Goal: Information Seeking & Learning: Learn about a topic

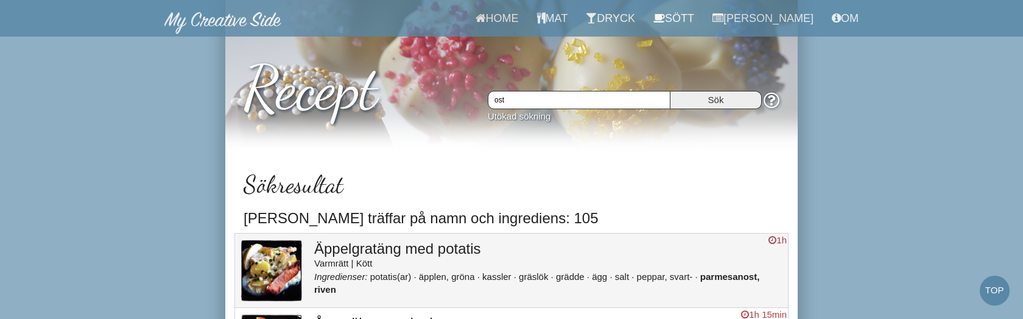
click at [524, 93] on input "ost" at bounding box center [579, 100] width 183 height 18
drag, startPoint x: 521, startPoint y: 97, endPoint x: 474, endPoint y: 94, distance: 47.6
click at [474, 94] on div "Recept ost Sök Utökad sökning" at bounding box center [511, 78] width 573 height 99
type input "bröd"
click at [671, 91] on input "Sök" at bounding box center [716, 100] width 91 height 18
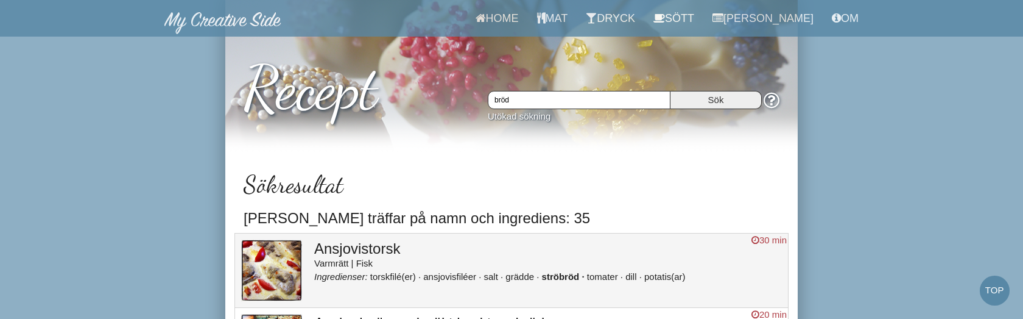
click at [536, 103] on input "bröd" at bounding box center [579, 100] width 183 height 18
type input "bröd;"
click at [671, 91] on input "Sök" at bounding box center [716, 100] width 91 height 18
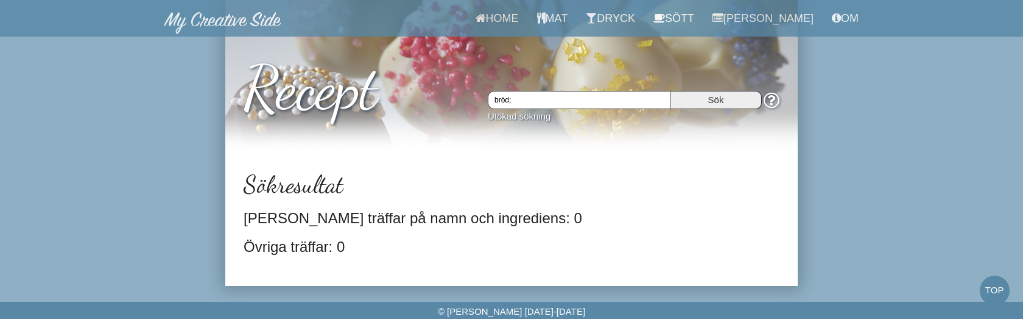
click at [528, 101] on input "bröd;" at bounding box center [579, 100] width 183 height 18
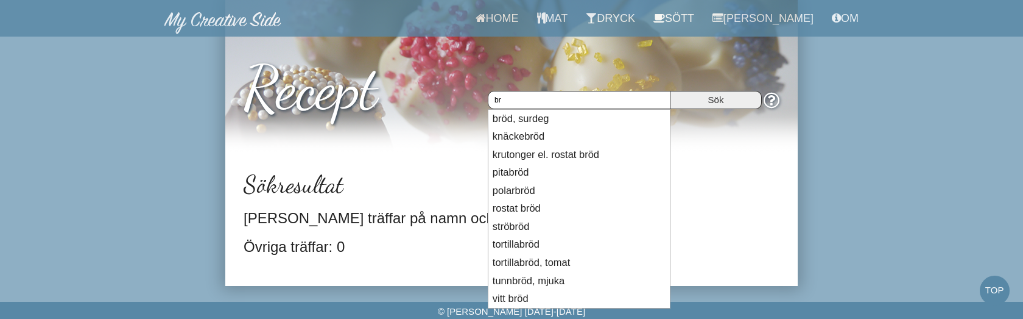
type input "b"
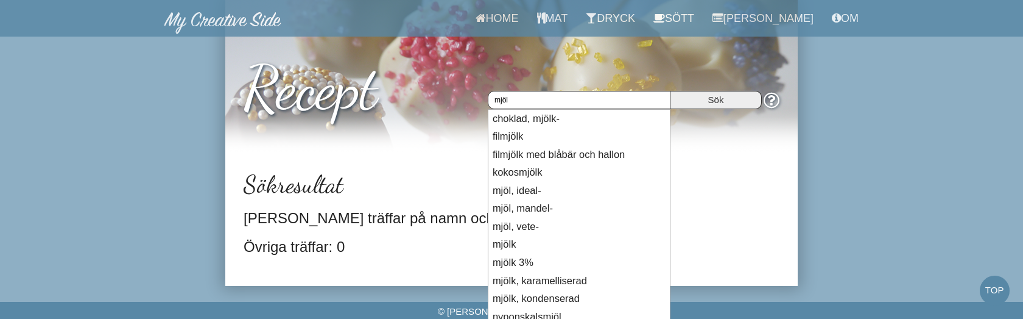
type input "mjöl"
click at [671, 91] on input "Sök" at bounding box center [716, 100] width 91 height 18
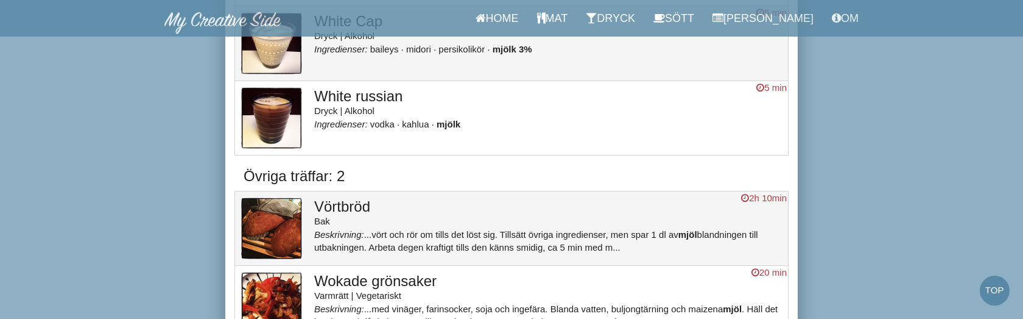
scroll to position [8681, 0]
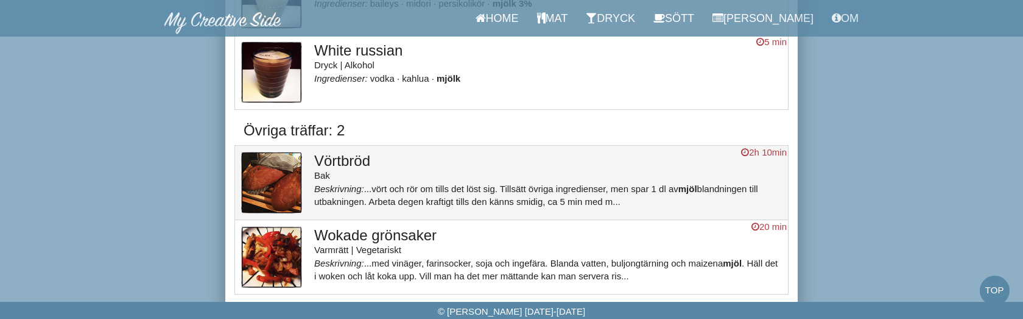
scroll to position [8681, 0]
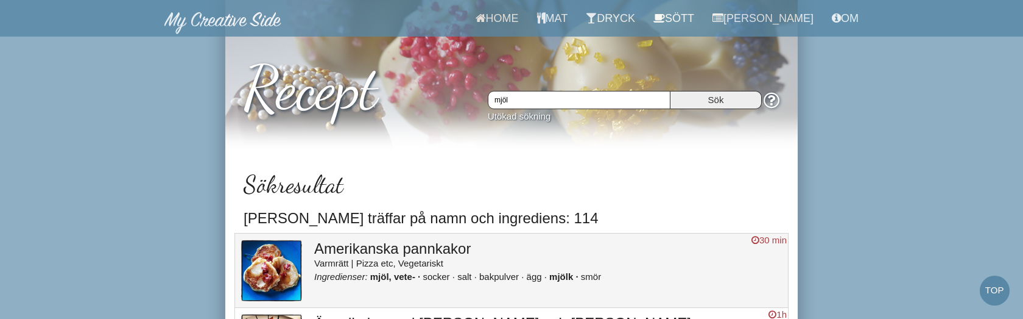
scroll to position [8681, 0]
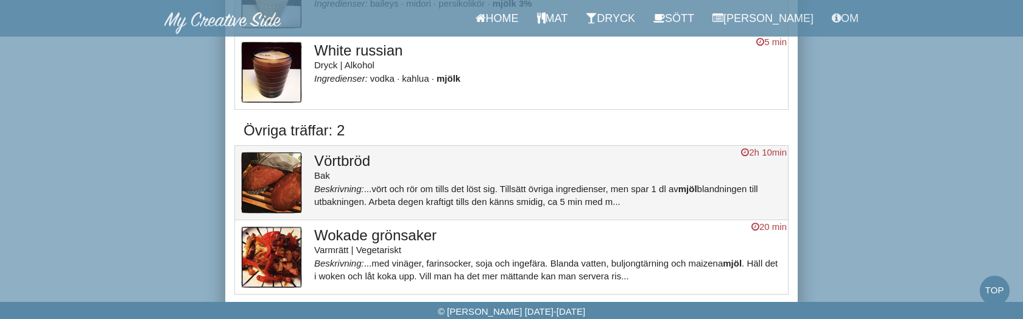
click at [697, 169] on div "Bak" at bounding box center [548, 175] width 468 height 13
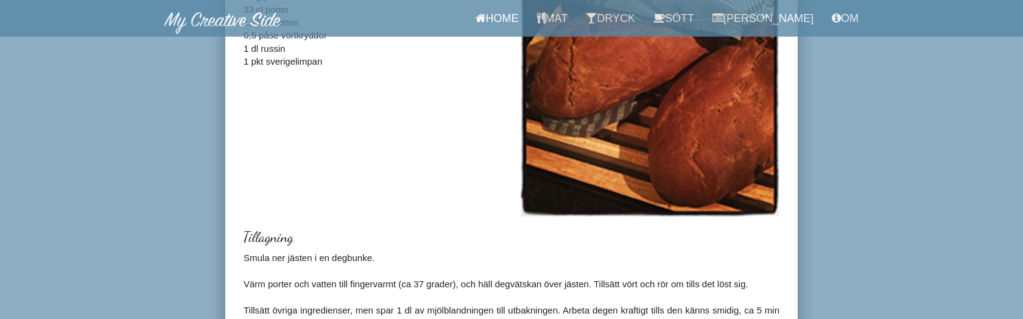
scroll to position [236, 0]
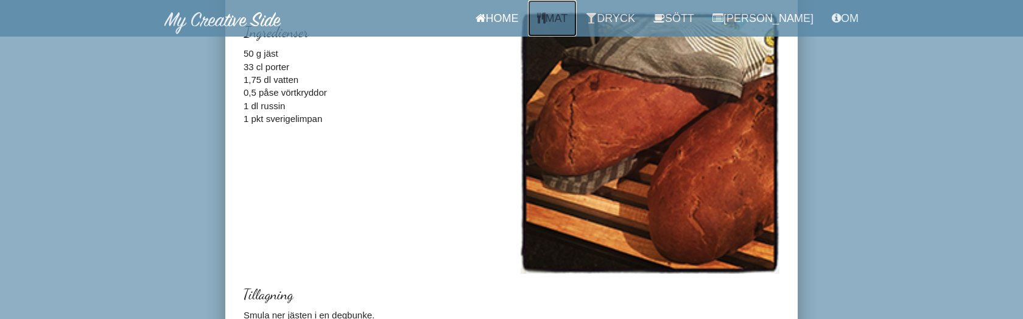
click at [575, 18] on link "Mat" at bounding box center [552, 18] width 49 height 37
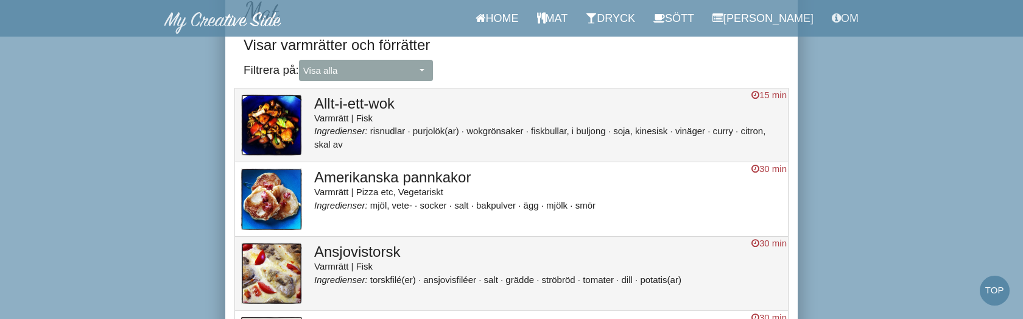
scroll to position [176, 0]
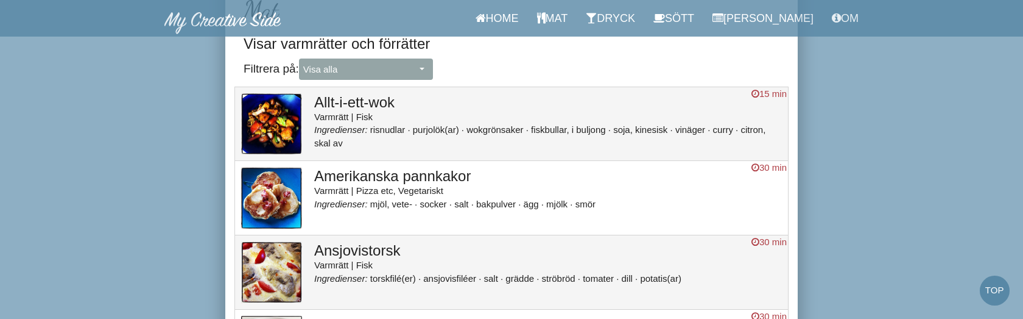
click at [392, 144] on li "citron, skal av" at bounding box center [539, 135] width 451 height 23
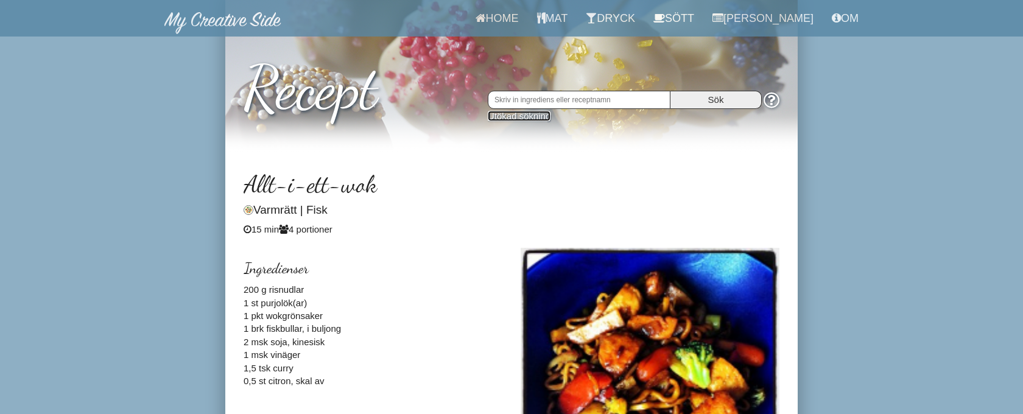
click at [518, 118] on link "Utökad sökning" at bounding box center [519, 116] width 63 height 10
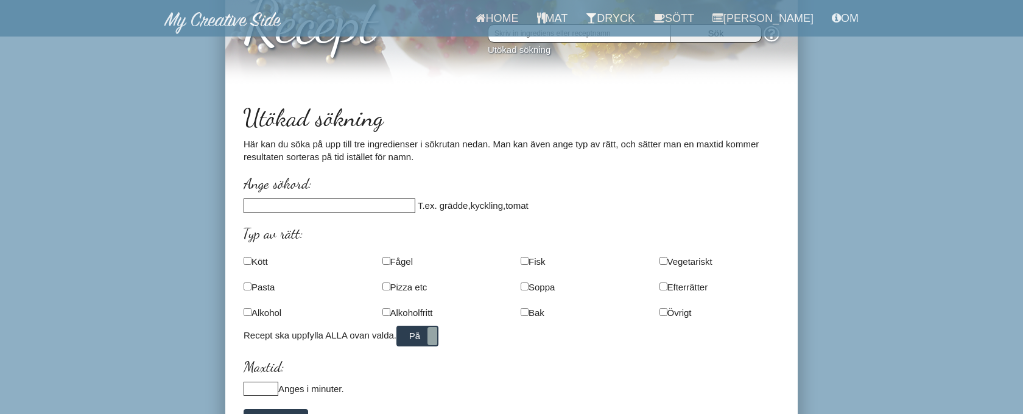
scroll to position [77, 0]
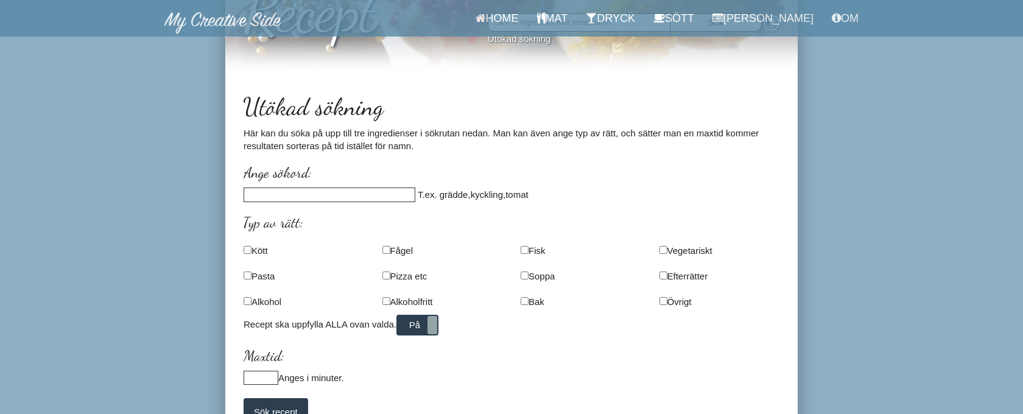
click at [312, 194] on input at bounding box center [330, 195] width 172 height 14
type input "t"
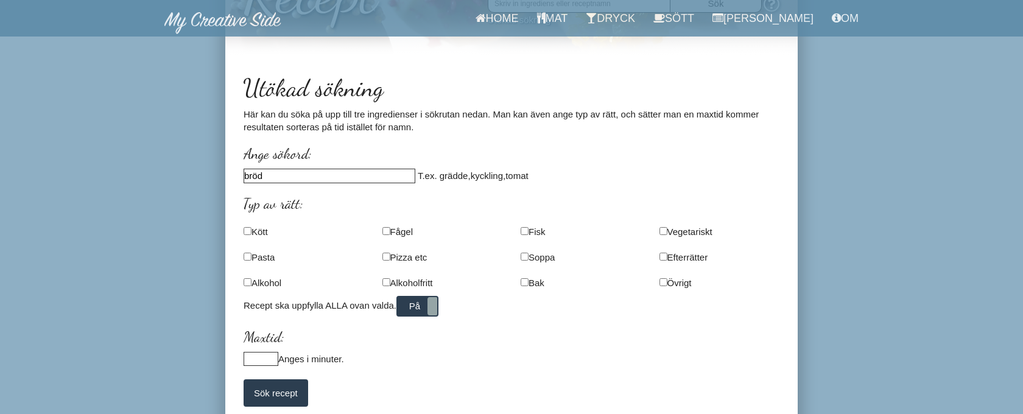
scroll to position [112, 0]
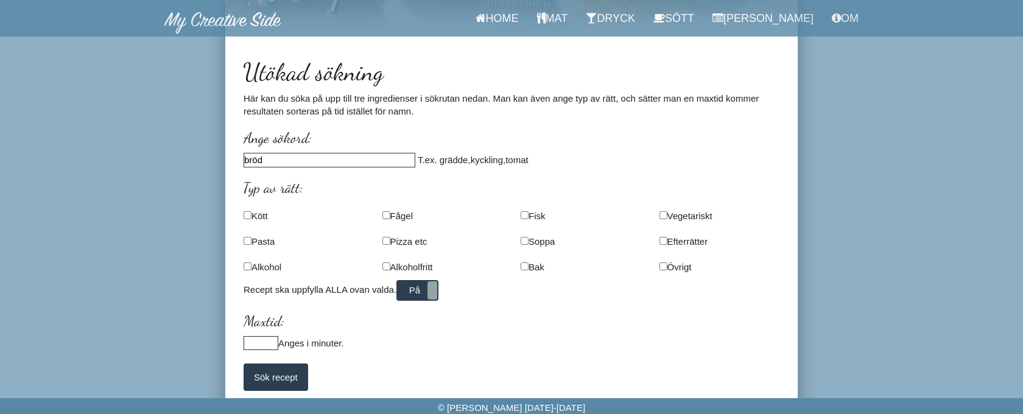
type input "bröd"
click at [527, 243] on input "checkbox" at bounding box center [525, 241] width 8 height 8
checkbox input "true"
click at [434, 291] on label "På" at bounding box center [418, 290] width 40 height 18
click at [279, 372] on input "Sök recept" at bounding box center [276, 377] width 65 height 27
